Goal: Find specific page/section: Find specific page/section

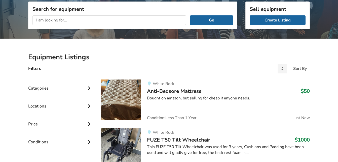
scroll to position [76, 0]
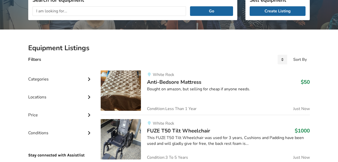
click at [90, 97] on icon at bounding box center [89, 96] width 5 height 4
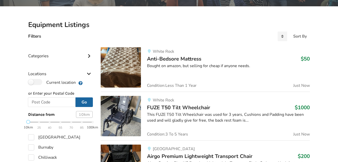
scroll to position [101, 0]
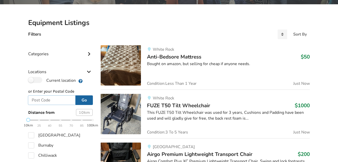
click at [60, 103] on input "text" at bounding box center [52, 100] width 48 height 10
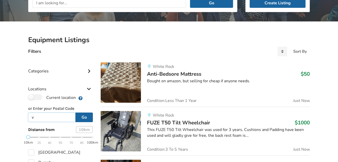
scroll to position [76, 0]
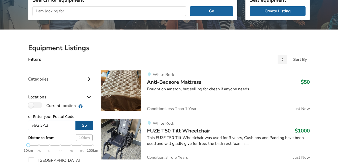
type input "v6G 3A3"
click at [87, 127] on button "Go" at bounding box center [84, 125] width 17 height 10
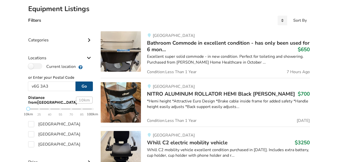
scroll to position [126, 0]
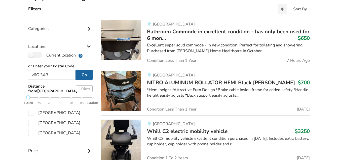
click at [89, 28] on icon at bounding box center [89, 28] width 5 height 4
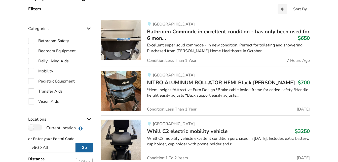
scroll to position [151, 0]
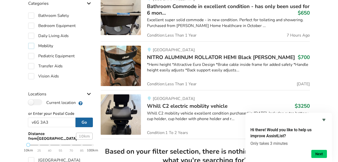
click at [34, 45] on label "Mobility" at bounding box center [40, 46] width 25 height 6
checkbox input "true"
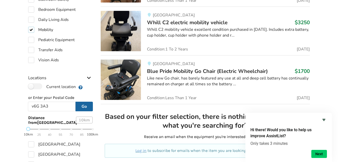
scroll to position [193, 0]
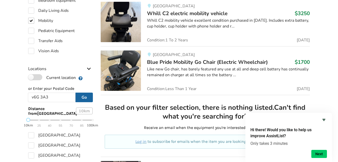
click at [37, 77] on label "Current location" at bounding box center [52, 77] width 48 height 7
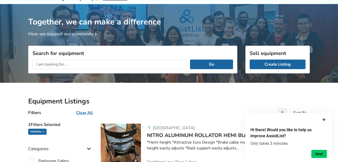
scroll to position [31, 0]
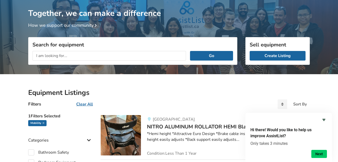
click at [84, 56] on input "text" at bounding box center [110, 56] width 154 height 10
type input "Rollator"
click at [214, 57] on button "Go" at bounding box center [211, 56] width 43 height 10
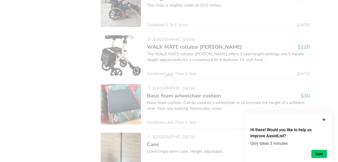
scroll to position [460, 0]
